Goal: Task Accomplishment & Management: Use online tool/utility

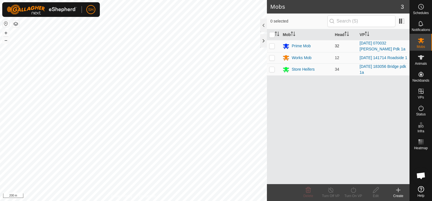
click at [272, 44] on p-checkbox at bounding box center [272, 46] width 6 height 4
checkbox input "true"
click at [353, 188] on icon at bounding box center [353, 190] width 5 height 6
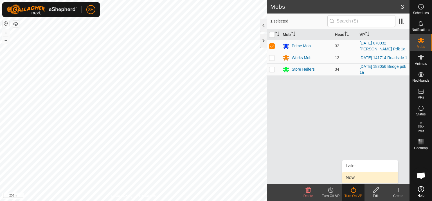
click at [363, 176] on link "Now" at bounding box center [370, 177] width 56 height 11
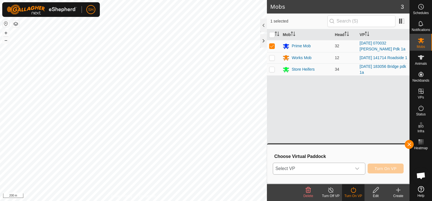
click at [358, 169] on icon "dropdown trigger" at bounding box center [357, 168] width 4 height 4
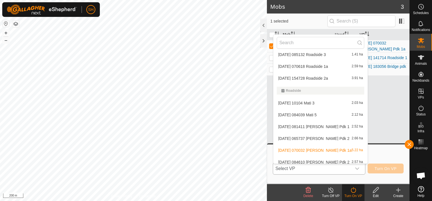
scroll to position [381, 0]
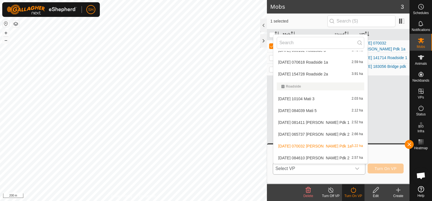
click at [299, 131] on li "[DATE] 065737 [PERSON_NAME] Pdk 2 2.66 ha" at bounding box center [320, 133] width 94 height 11
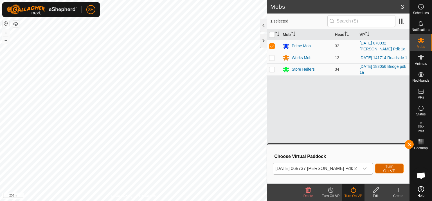
click at [385, 167] on span "Turn On VP" at bounding box center [389, 168] width 14 height 9
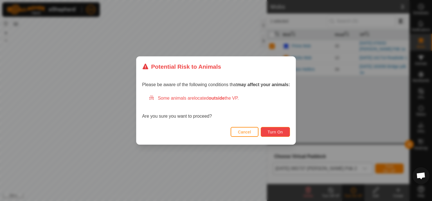
click at [276, 132] on span "Turn On" at bounding box center [275, 132] width 15 height 4
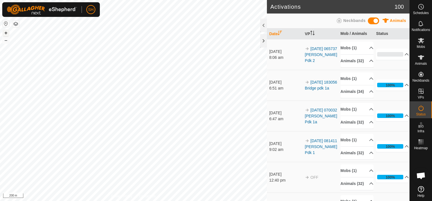
click at [6, 34] on button "+" at bounding box center [6, 33] width 7 height 7
click at [397, 56] on p-accordion-header "0%" at bounding box center [392, 54] width 33 height 11
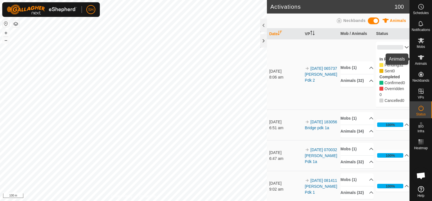
click at [418, 55] on icon at bounding box center [420, 57] width 7 height 7
